Goal: Book appointment/travel/reservation

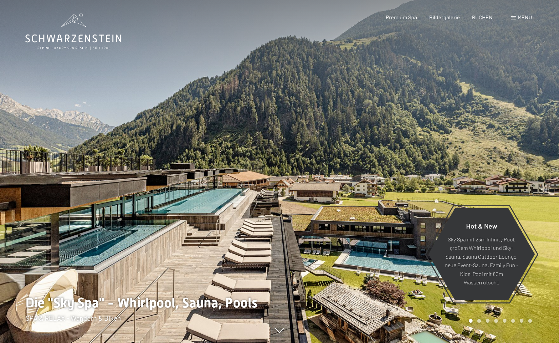
click at [518, 18] on span "Menü" at bounding box center [525, 17] width 14 height 6
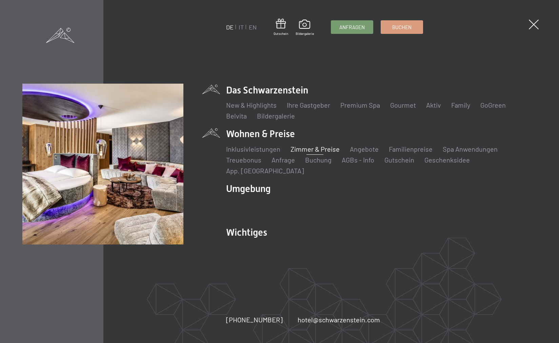
click at [310, 153] on link "Zimmer & Preise" at bounding box center [314, 149] width 49 height 8
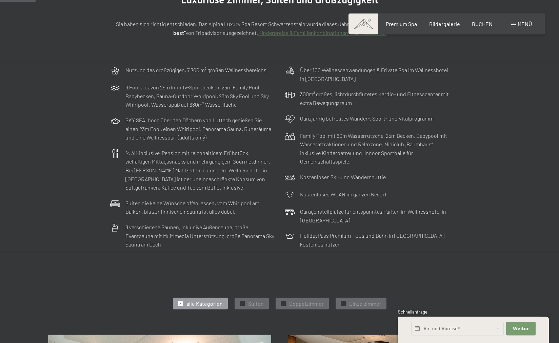
scroll to position [115, 0]
click at [446, 27] on div "Bildergalerie" at bounding box center [444, 22] width 31 height 7
click at [444, 24] on span "Bildergalerie" at bounding box center [444, 23] width 31 height 6
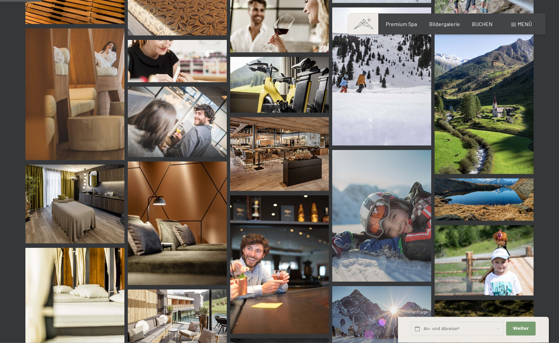
scroll to position [576, 0]
